Goal: Task Accomplishment & Management: Complete application form

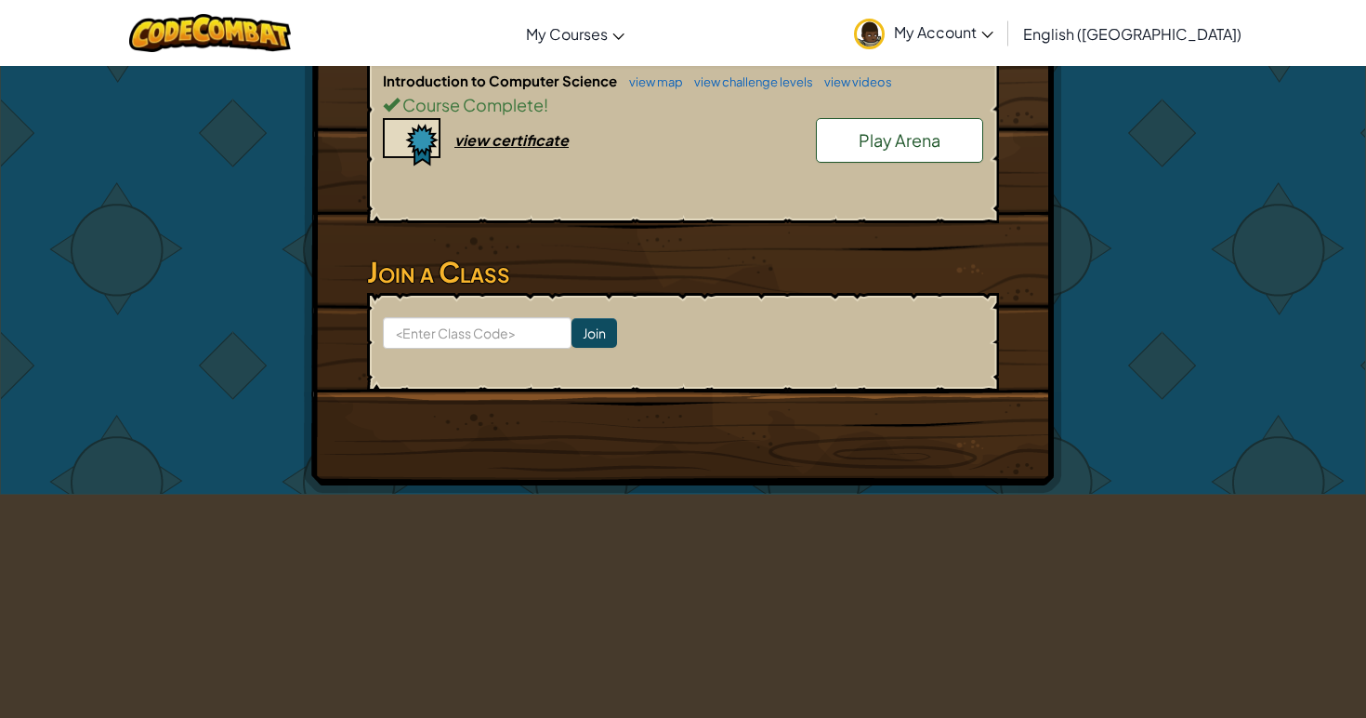
scroll to position [1093, 0]
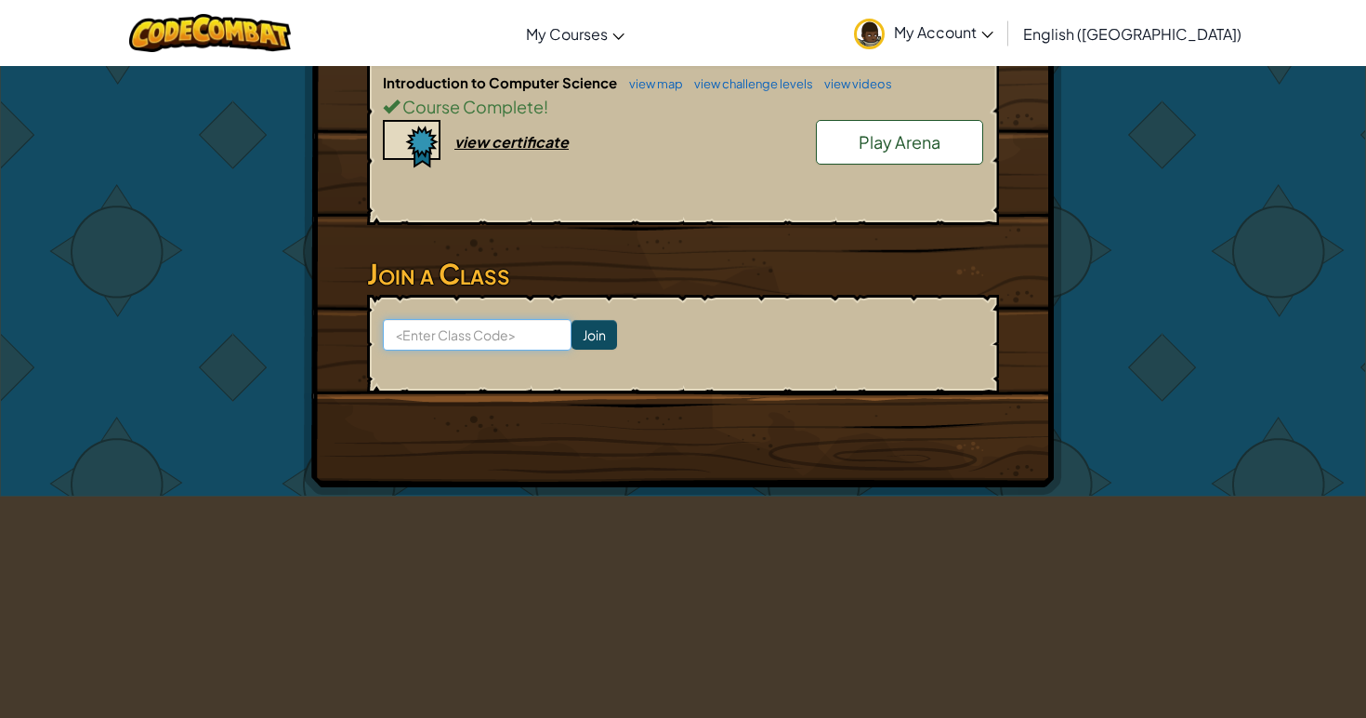
click at [422, 334] on input at bounding box center [477, 335] width 189 height 32
type input "Sword Fork Sleep"
click at [592, 331] on input "Join" at bounding box center [595, 335] width 46 height 30
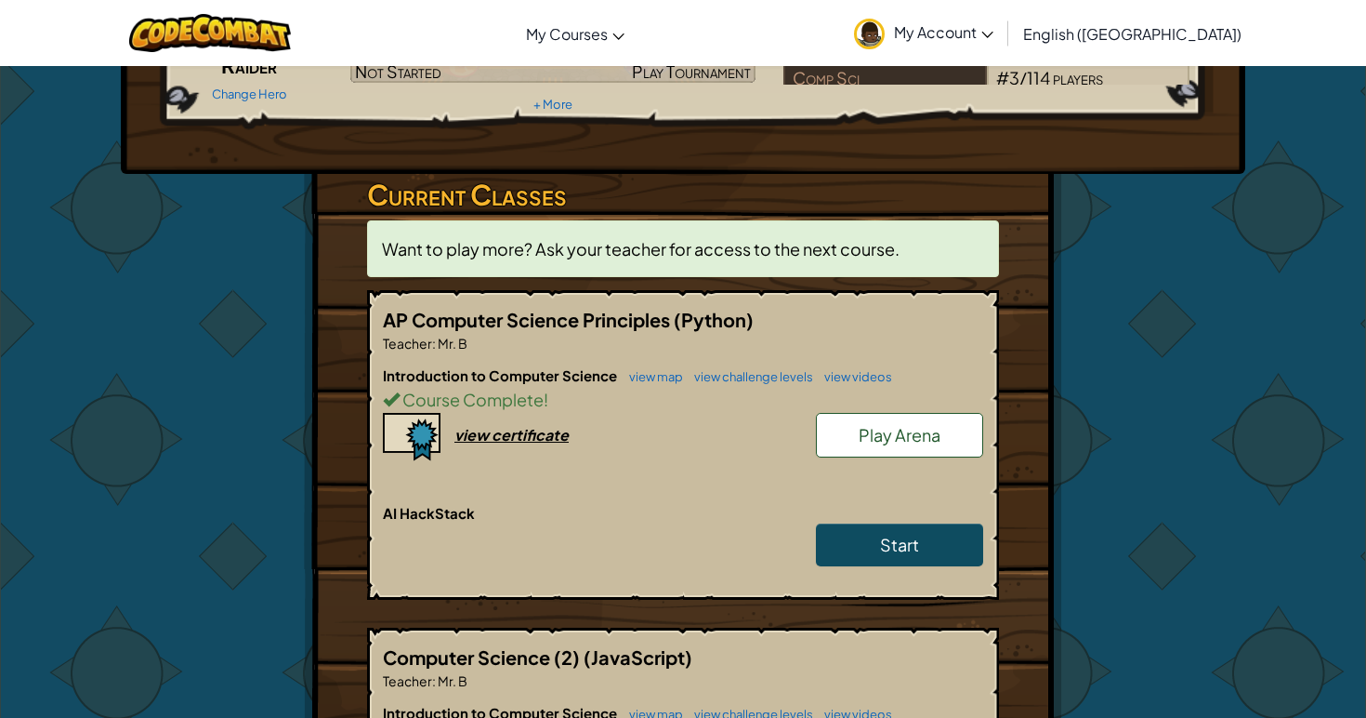
scroll to position [229, 0]
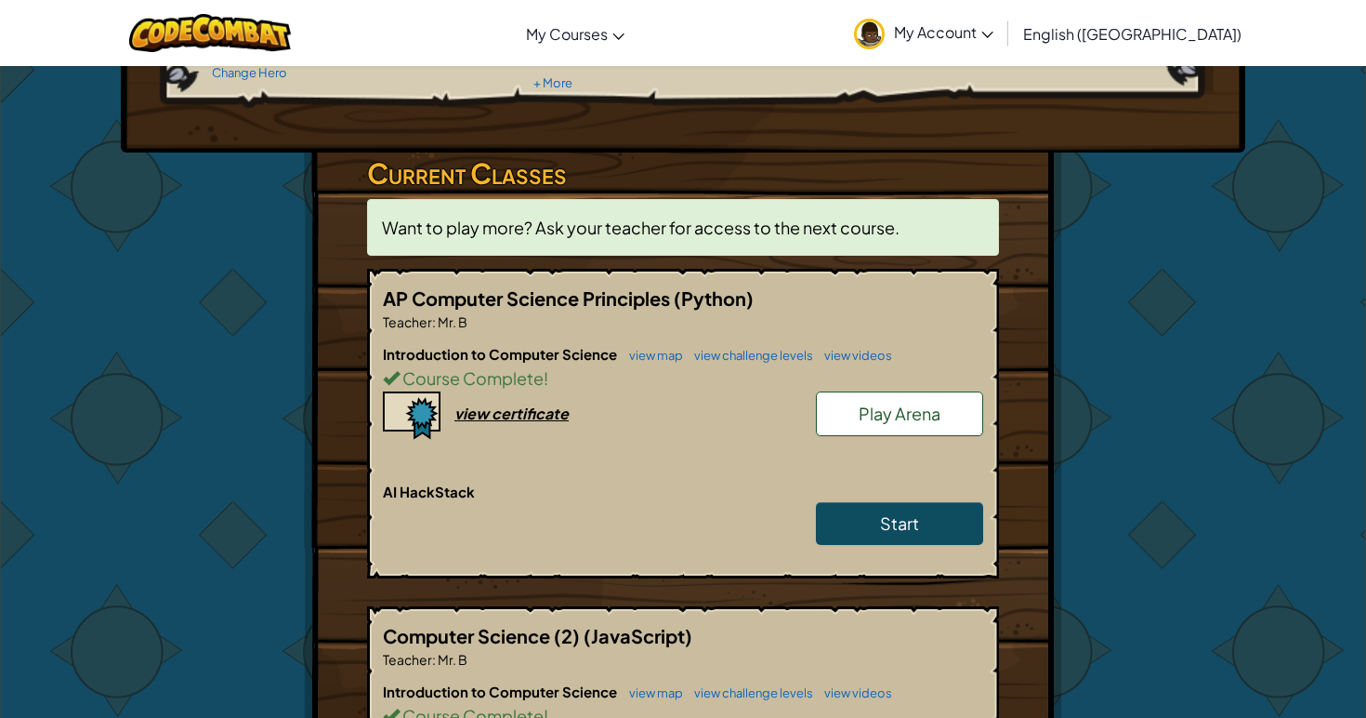
click at [473, 405] on div "view certificate" at bounding box center [512, 413] width 114 height 20
